Goal: Task Accomplishment & Management: Complete application form

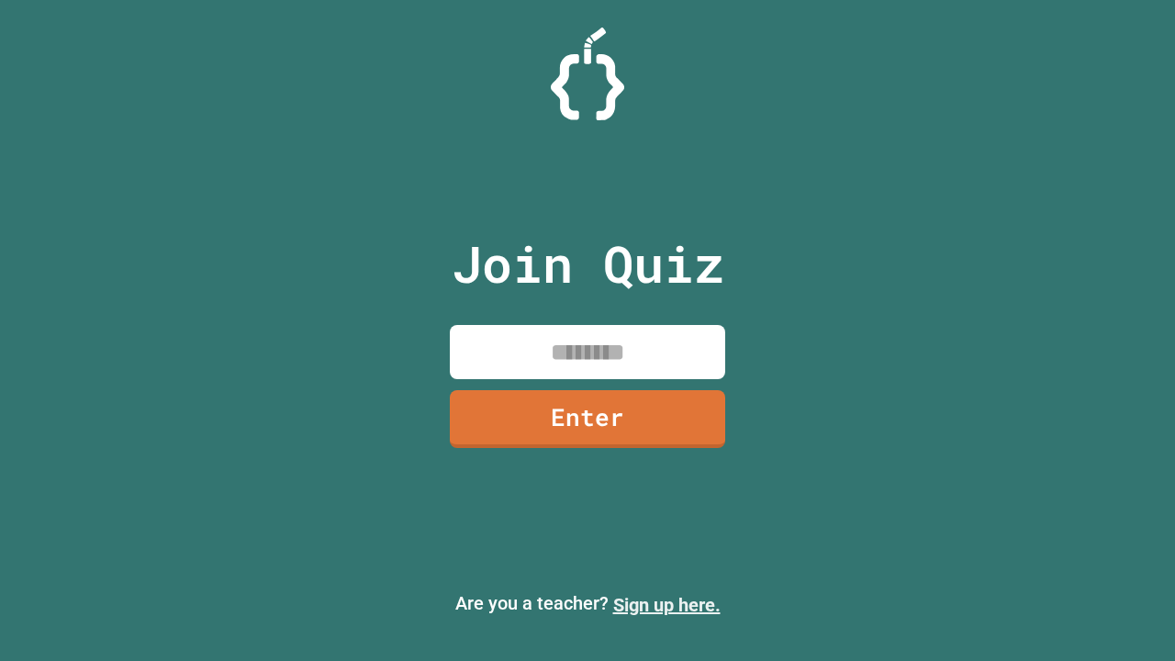
click at [666, 605] on link "Sign up here." at bounding box center [666, 605] width 107 height 22
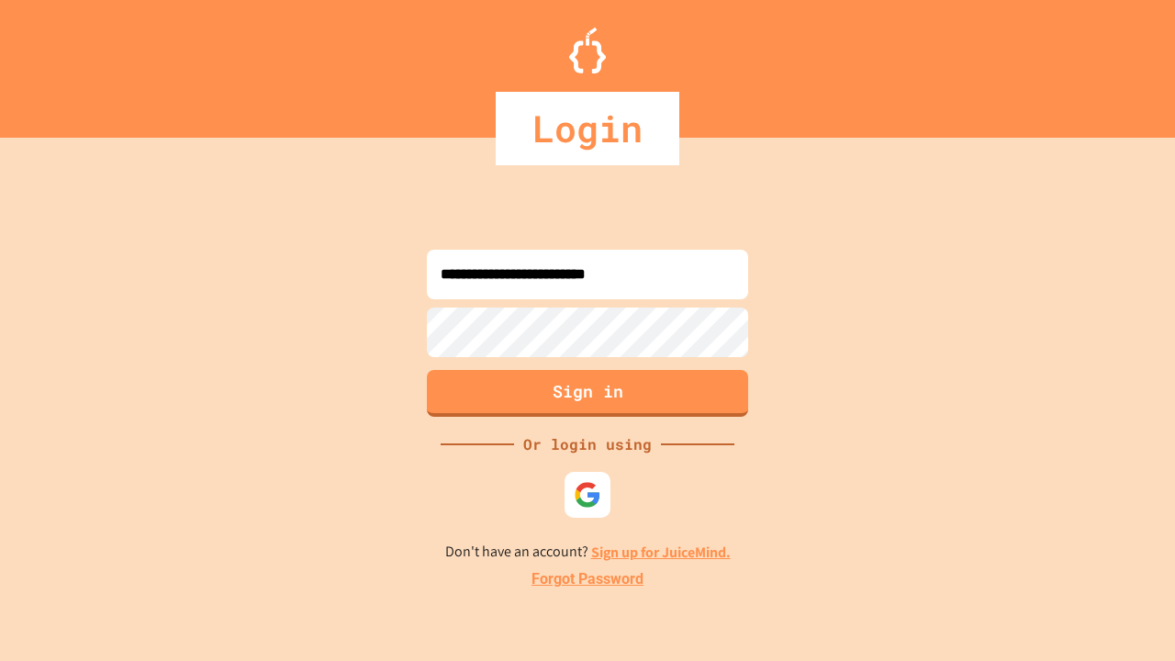
type input "**********"
